Goal: Task Accomplishment & Management: Use online tool/utility

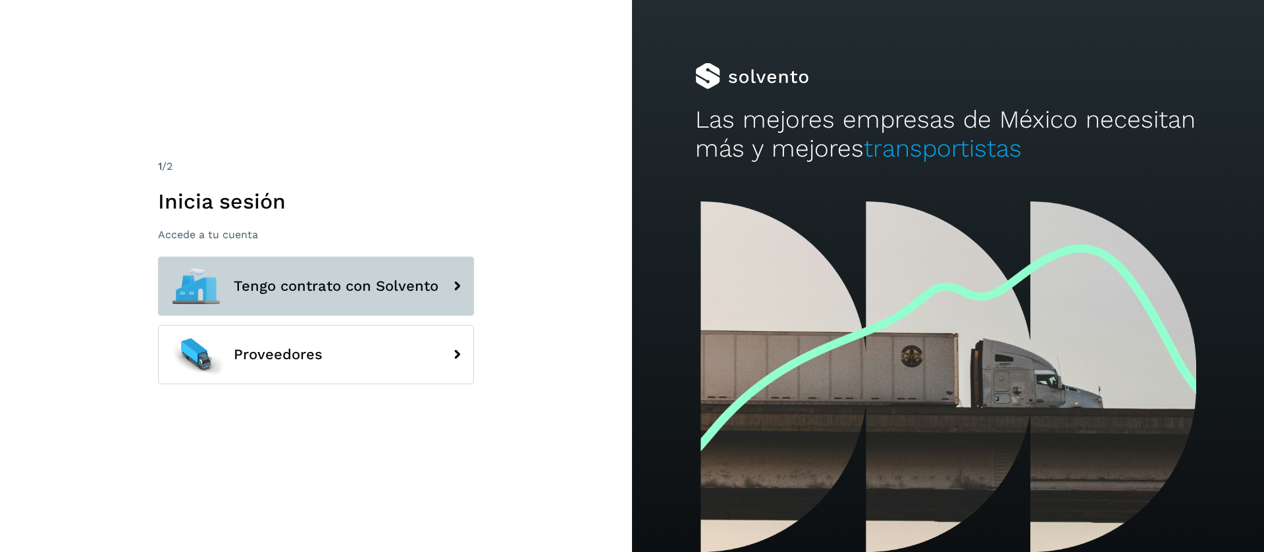
click at [419, 284] on span "Tengo contrato con Solvento" at bounding box center [336, 286] width 205 height 16
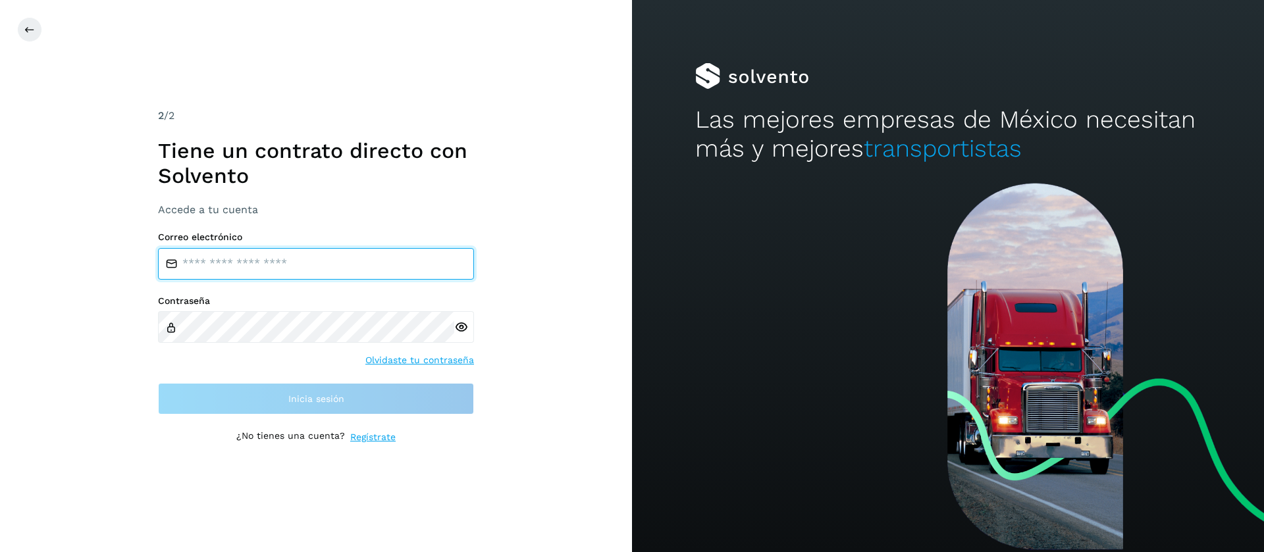
click at [329, 259] on input "email" at bounding box center [316, 264] width 316 height 32
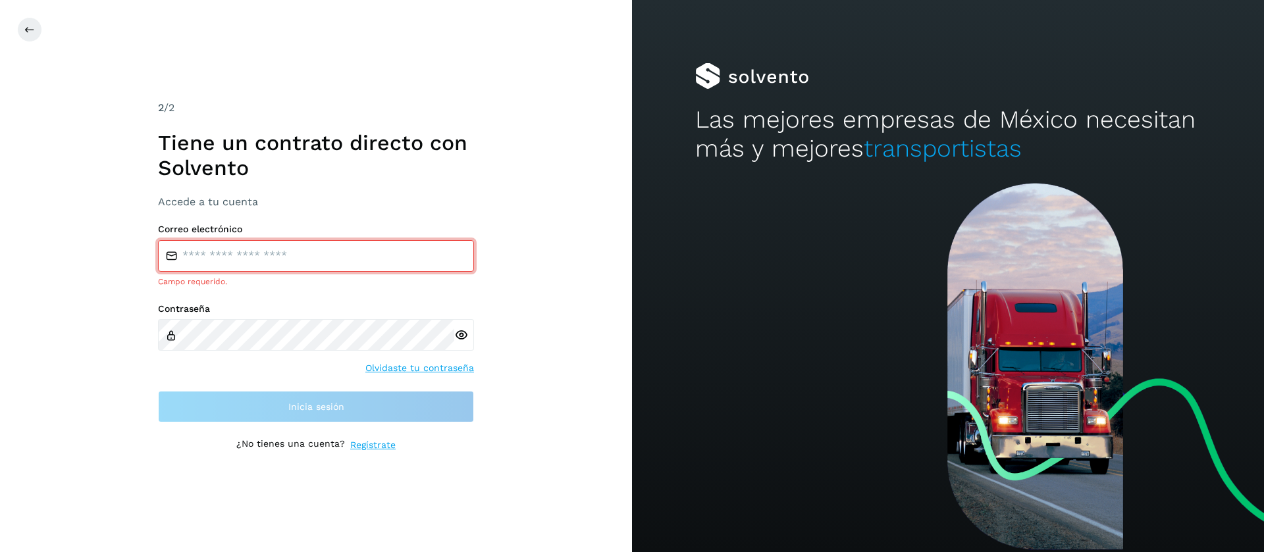
type input "**********"
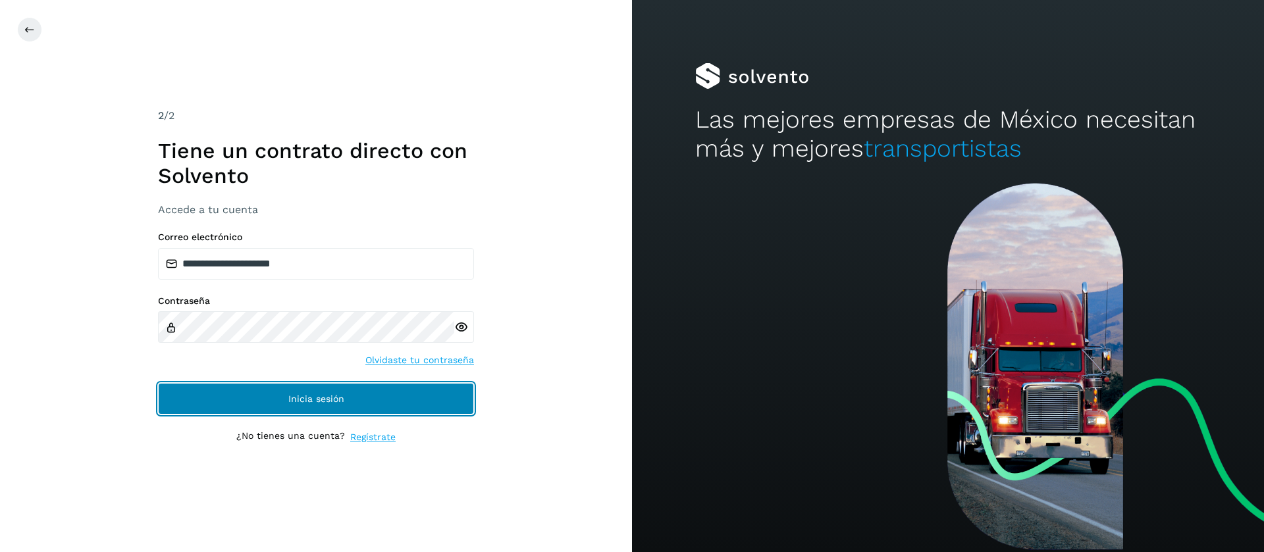
click at [311, 387] on button "Inicia sesión" at bounding box center [316, 399] width 316 height 32
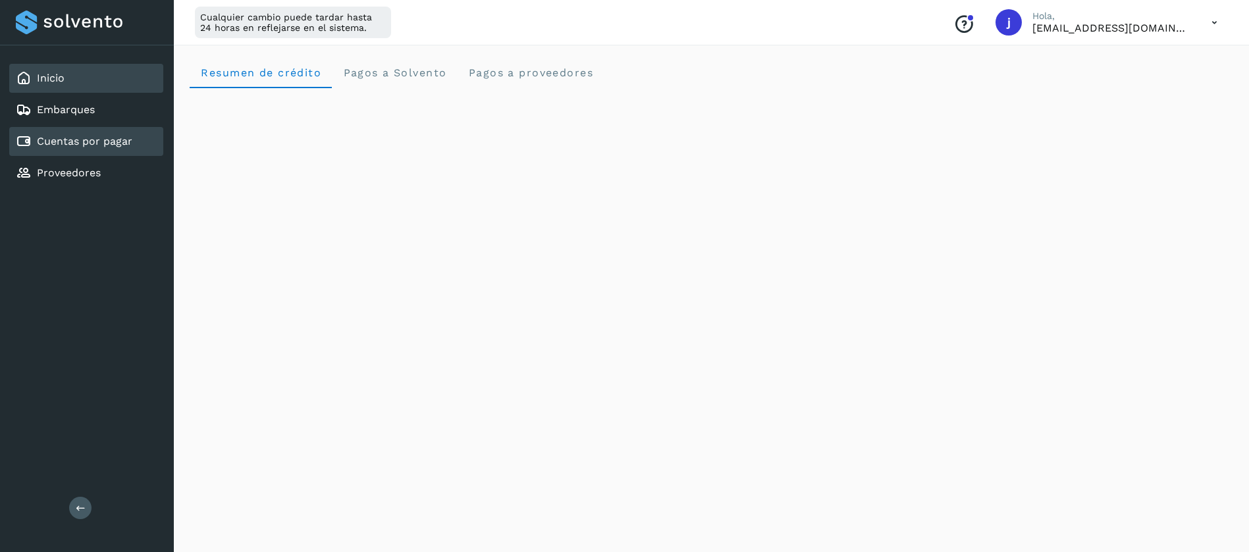
click at [106, 147] on link "Cuentas por pagar" at bounding box center [84, 141] width 95 height 13
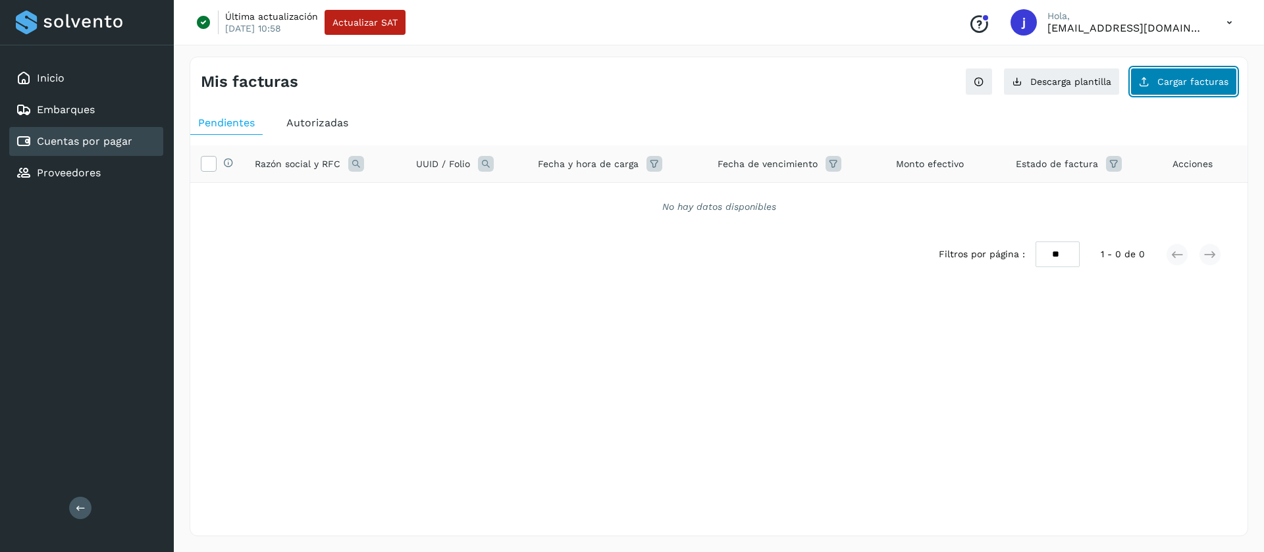
click at [1167, 90] on button "Cargar facturas" at bounding box center [1183, 82] width 107 height 28
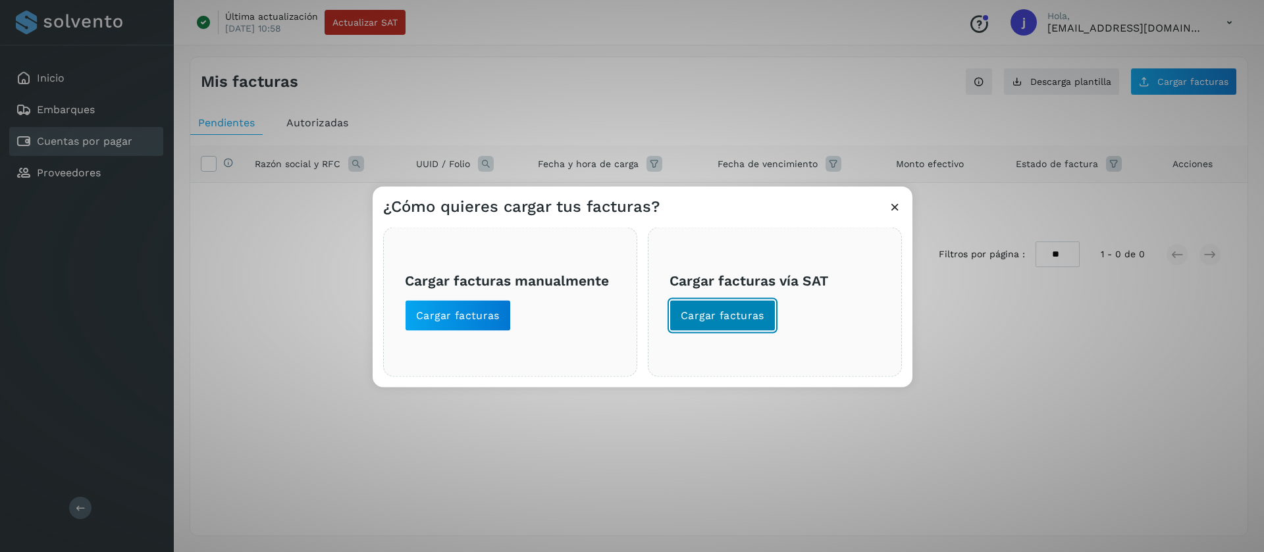
click at [688, 318] on span "Cargar facturas" at bounding box center [723, 315] width 84 height 14
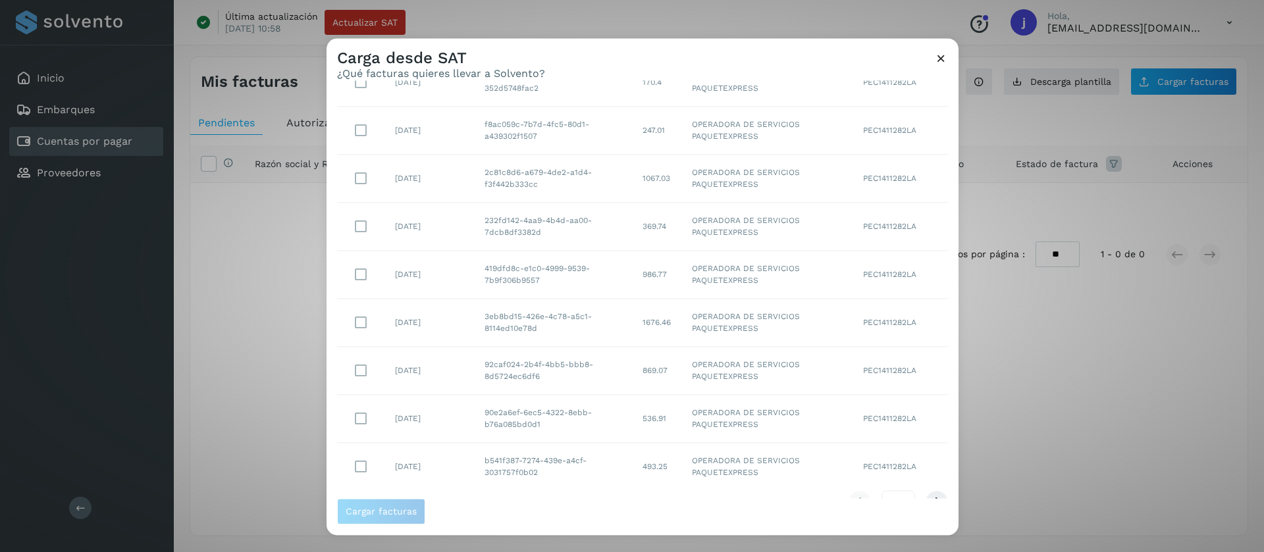
scroll to position [177, 0]
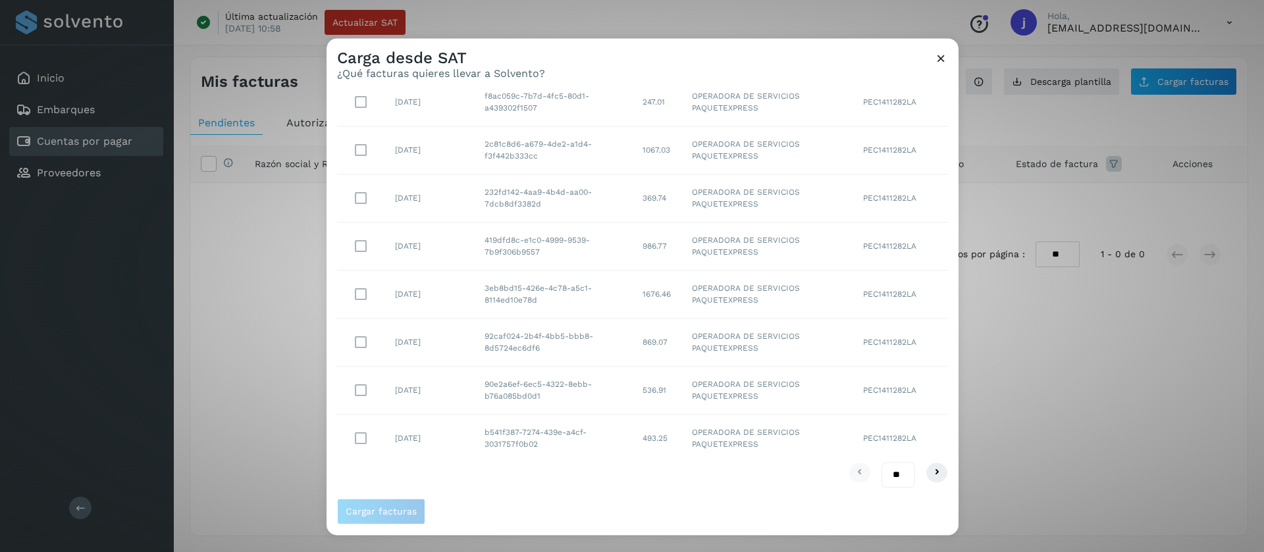
click at [1022, 216] on div "Carga desde SAT ¿Qué facturas quieres llevar a Solvento? Selecciona un rango de…" at bounding box center [632, 276] width 1264 height 552
